Goal: Task Accomplishment & Management: Use online tool/utility

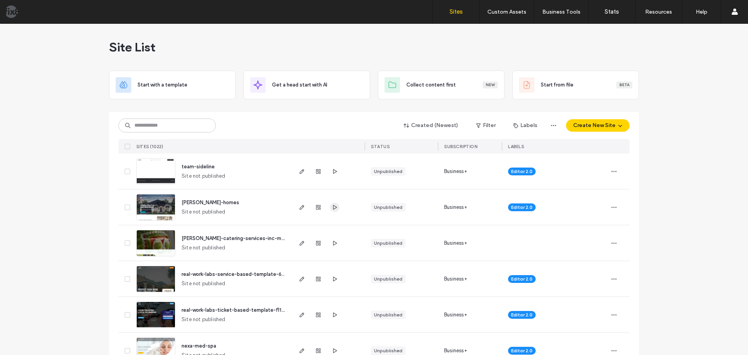
click at [334, 208] on icon "button" at bounding box center [334, 207] width 6 height 6
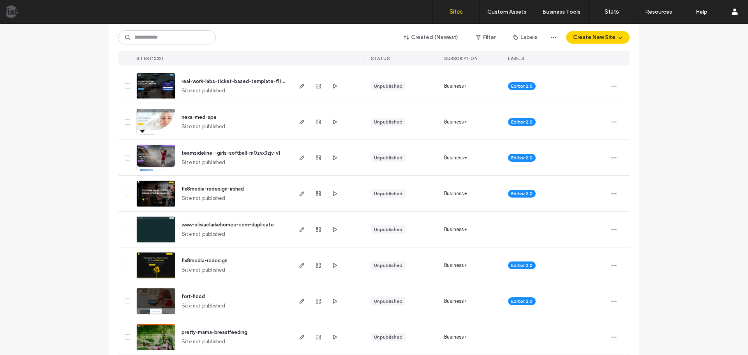
scroll to position [234, 0]
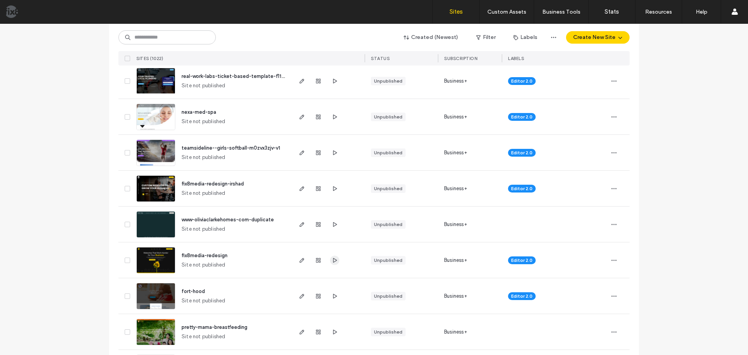
click at [333, 259] on use "button" at bounding box center [335, 259] width 4 height 5
click at [335, 185] on icon "button" at bounding box center [334, 188] width 6 height 6
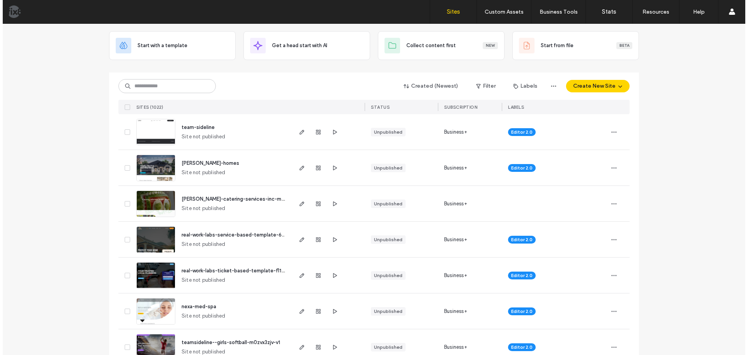
scroll to position [39, 0]
click at [150, 132] on img at bounding box center [156, 146] width 38 height 53
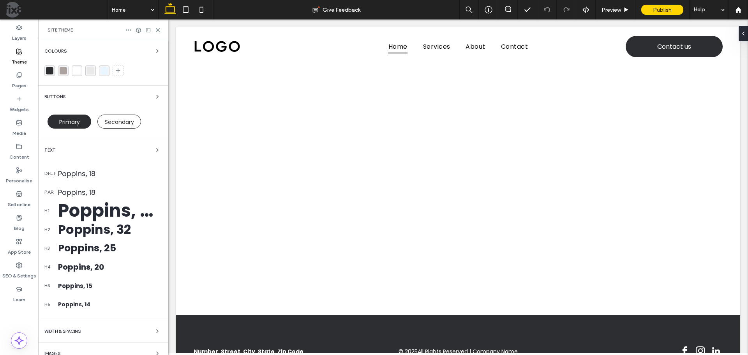
scroll to position [32, 0]
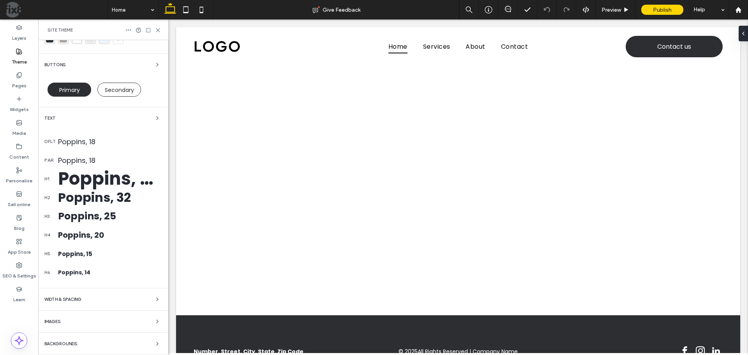
click at [104, 301] on div "WIDTH & SPACING" at bounding box center [103, 298] width 118 height 9
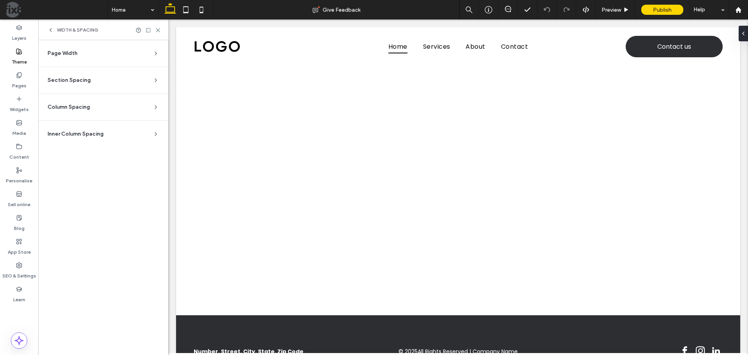
scroll to position [0, 0]
click at [88, 76] on section "Section Spacing Set default spacing for new sections. Changes you make to indiv…" at bounding box center [103, 80] width 118 height 26
click at [90, 55] on div "Page Width" at bounding box center [100, 53] width 105 height 8
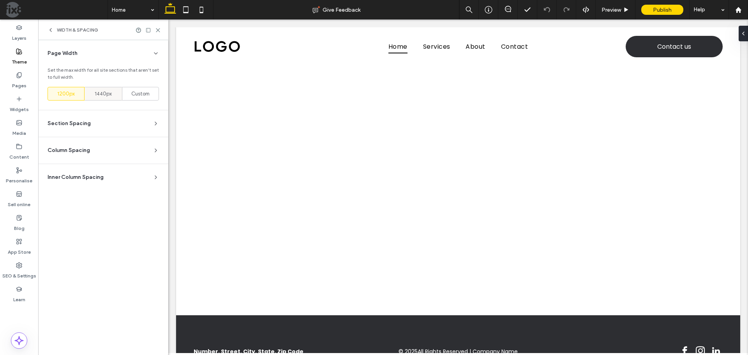
click at [100, 96] on span "1440px" at bounding box center [103, 94] width 17 height 8
click at [101, 136] on section "Section Spacing Set default spacing for new sections. Changes you make to indiv…" at bounding box center [103, 123] width 118 height 26
click at [103, 124] on div "Section Spacing" at bounding box center [100, 124] width 105 height 8
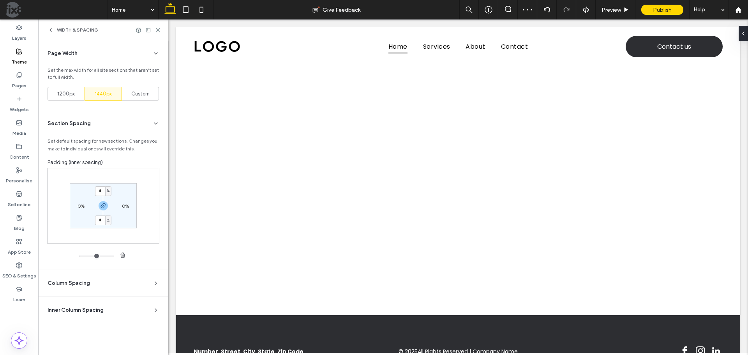
click at [79, 205] on label "0%" at bounding box center [80, 206] width 7 height 6
type input "*"
click at [82, 205] on input "*" at bounding box center [78, 206] width 10 height 10
type input "*"
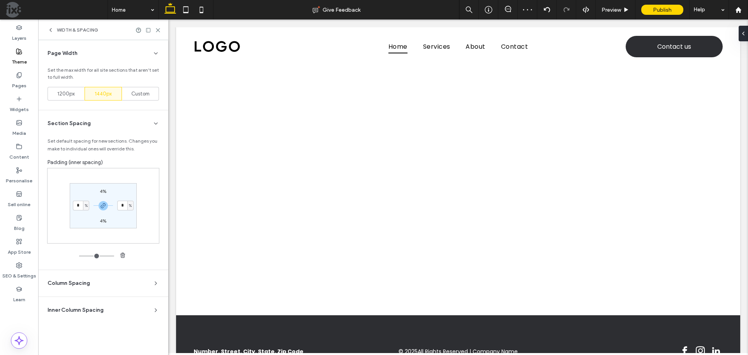
type input "*"
click at [134, 187] on section "4% * % 4% * %" at bounding box center [103, 205] width 67 height 45
click at [99, 282] on div "Column Spacing" at bounding box center [100, 283] width 105 height 8
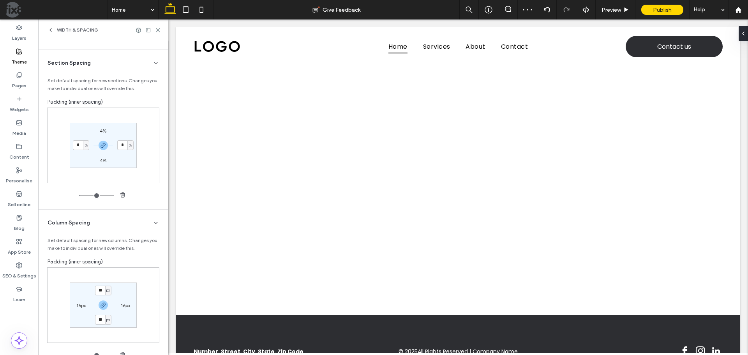
scroll to position [107, 0]
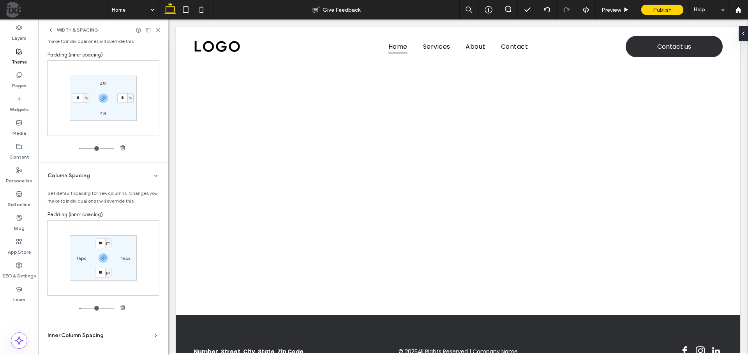
click at [96, 330] on section "Inner Column Spacing Set default spacing for new inner columns. Changes you mak…" at bounding box center [103, 335] width 118 height 26
click at [97, 333] on span "Inner Column Spacing" at bounding box center [76, 335] width 56 height 8
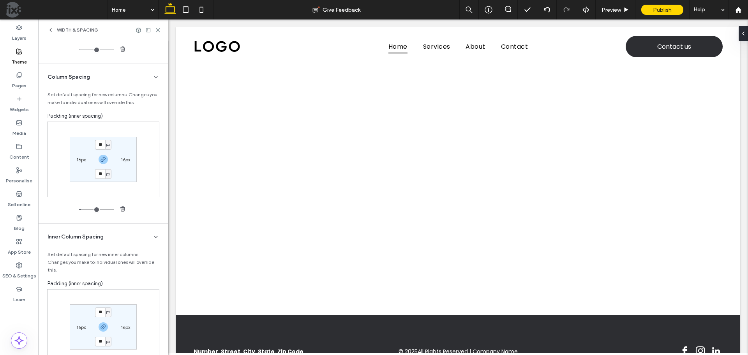
scroll to position [248, 0]
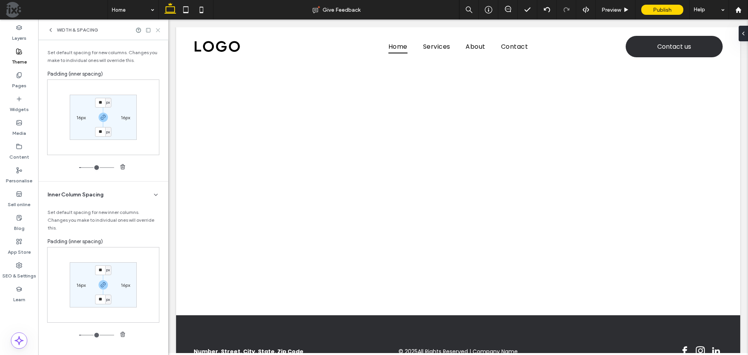
click at [159, 27] on div "WIDTH & SPACING" at bounding box center [103, 29] width 130 height 21
click at [159, 27] on icon at bounding box center [158, 30] width 6 height 6
